Goal: Book appointment/travel/reservation

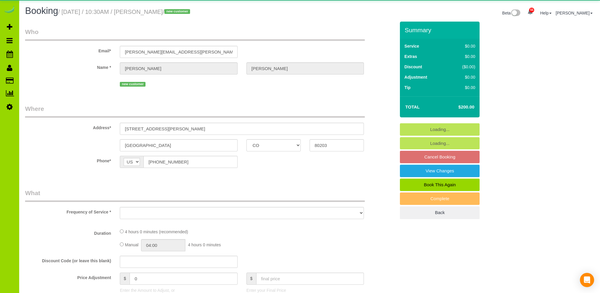
select select "CO"
select select "object:2149"
select select "spot6"
select select "number:1"
select select "number:11"
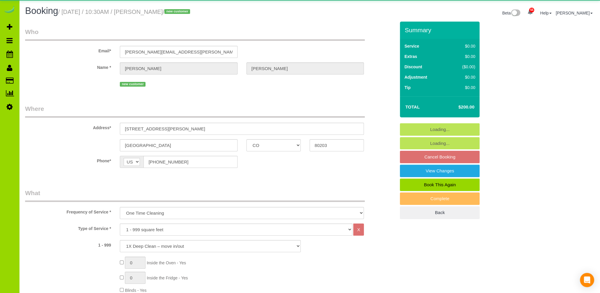
select select "spot11"
select select "object:2415"
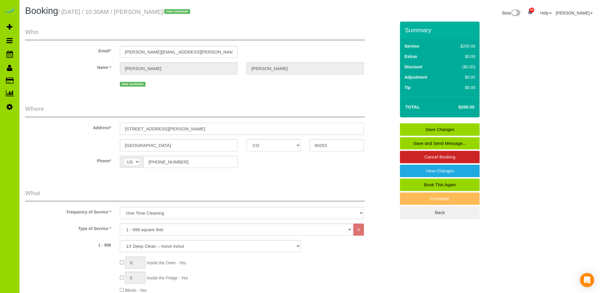
click at [190, 128] on input "[STREET_ADDRESS][PERSON_NAME]" at bounding box center [242, 129] width 244 height 12
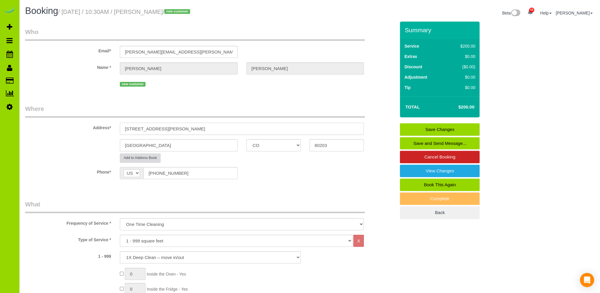
type input "[STREET_ADDRESS][PERSON_NAME]"
click at [148, 157] on button "Add to Address Book" at bounding box center [140, 157] width 41 height 9
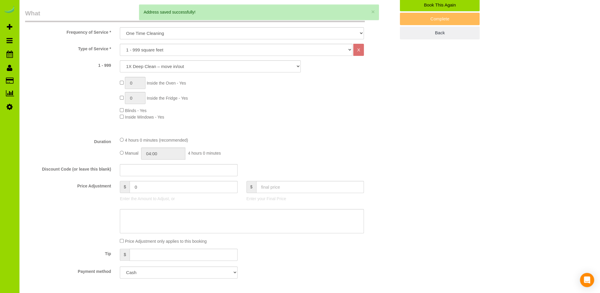
scroll to position [118, 0]
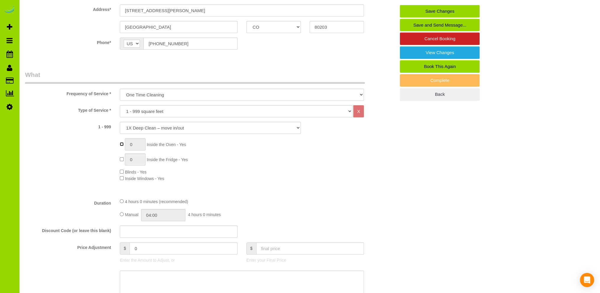
type input "1"
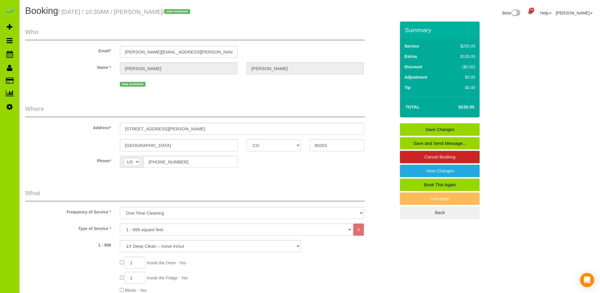
select select "spot16"
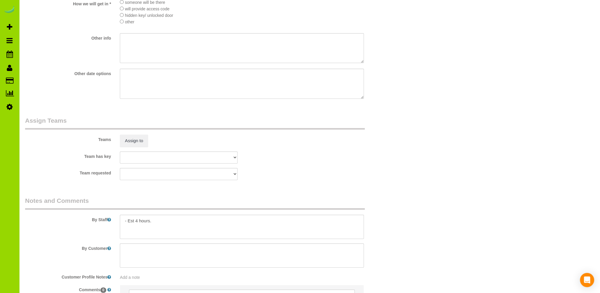
scroll to position [768, 0]
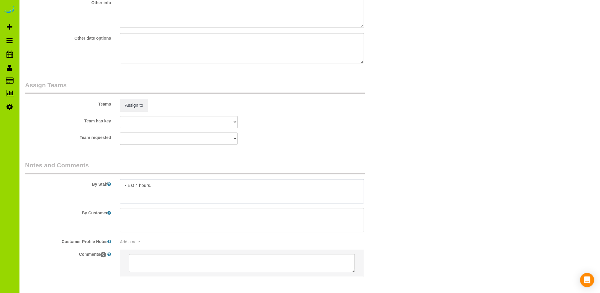
drag, startPoint x: 163, startPoint y: 186, endPoint x: 161, endPoint y: 184, distance: 3.6
click at [161, 185] on textarea at bounding box center [242, 191] width 244 height 24
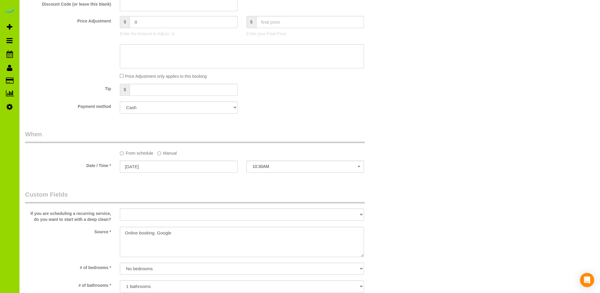
scroll to position [236, 0]
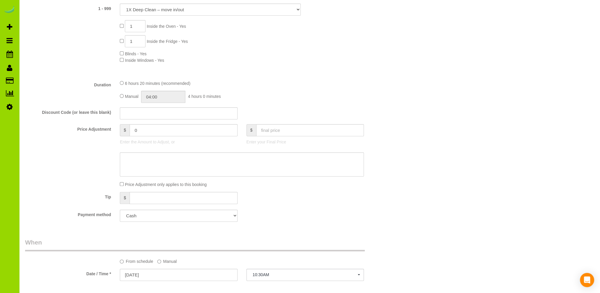
type textarea "- Est 4 hours. - After 10:30am."
click at [272, 201] on div "Tip $" at bounding box center [211, 198] width 380 height 13
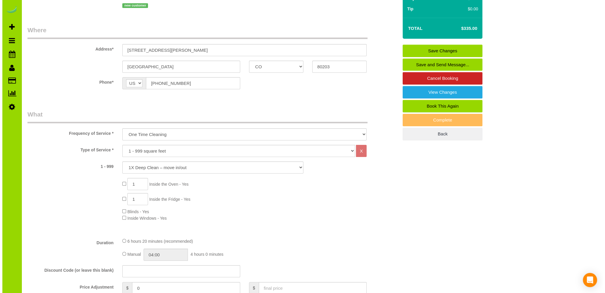
scroll to position [59, 0]
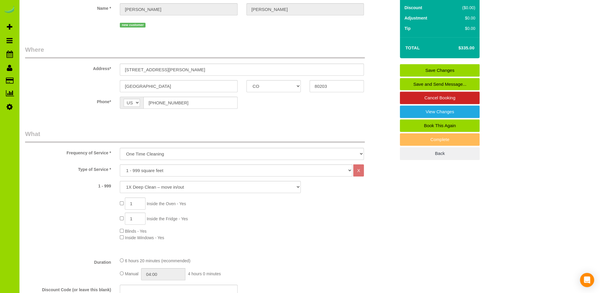
click at [430, 82] on link "Save and Send Message..." at bounding box center [440, 84] width 80 height 12
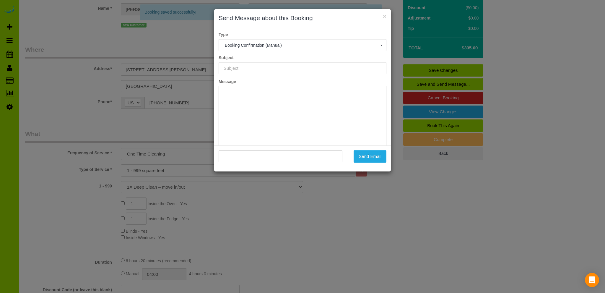
type input "Booking Confirmed - Please add your credit card"
type input ""[PERSON_NAME]" <[PERSON_NAME][EMAIL_ADDRESS][PERSON_NAME][DOMAIN_NAME]>"
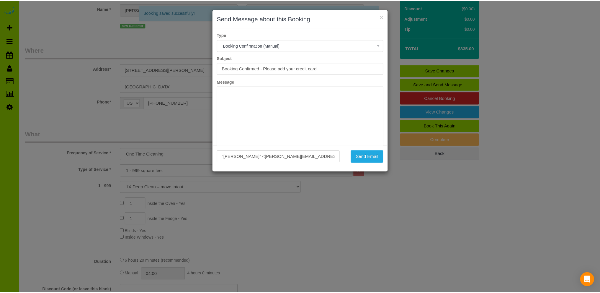
scroll to position [0, 0]
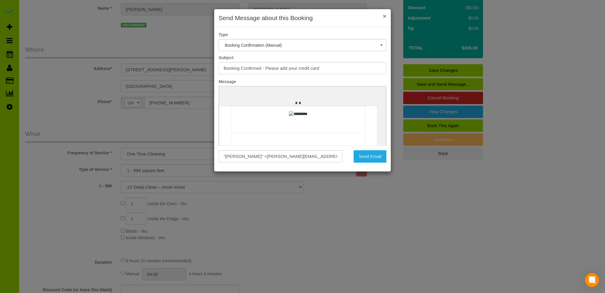
drag, startPoint x: 385, startPoint y: 15, endPoint x: 382, endPoint y: 21, distance: 6.7
click at [385, 15] on button "×" at bounding box center [385, 16] width 4 height 6
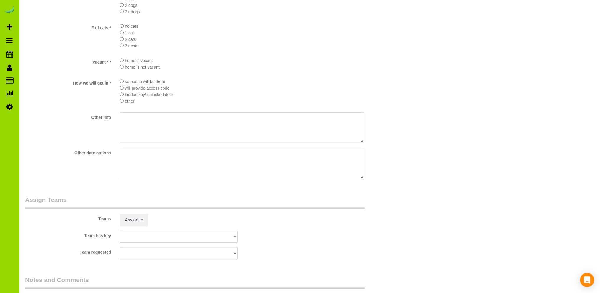
scroll to position [709, 0]
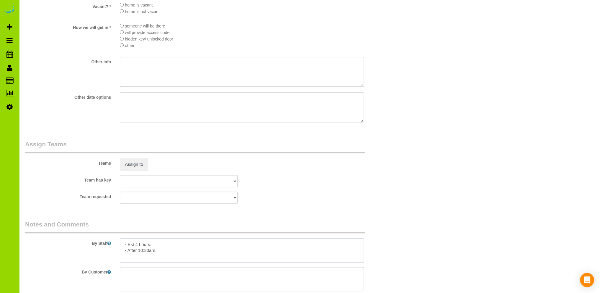
click at [172, 245] on textarea at bounding box center [242, 250] width 244 height 24
type textarea "- Est 4 hours. Need CC. - After 10:30am."
